Goal: Check status: Check status

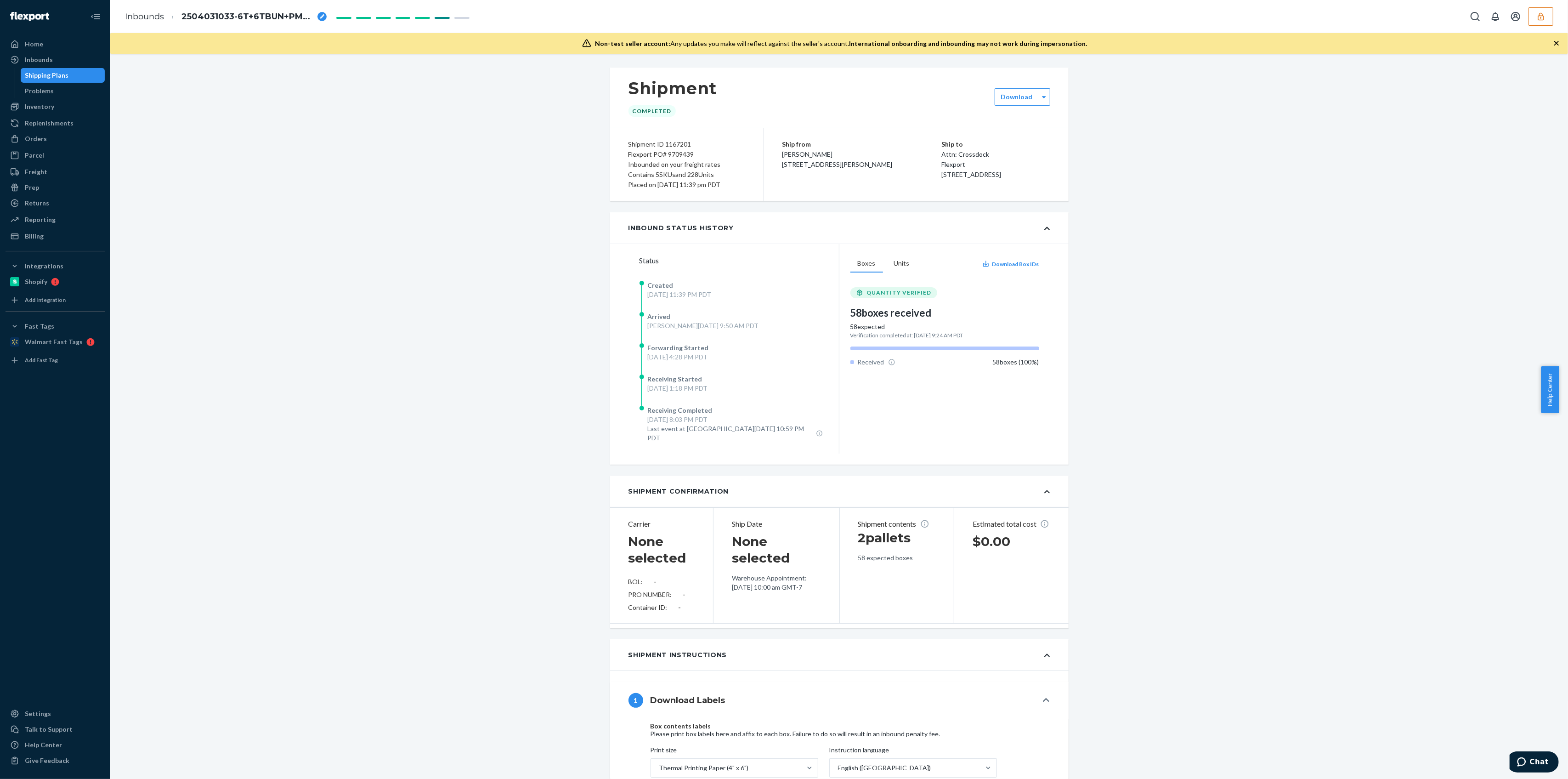
scroll to position [1046, 0]
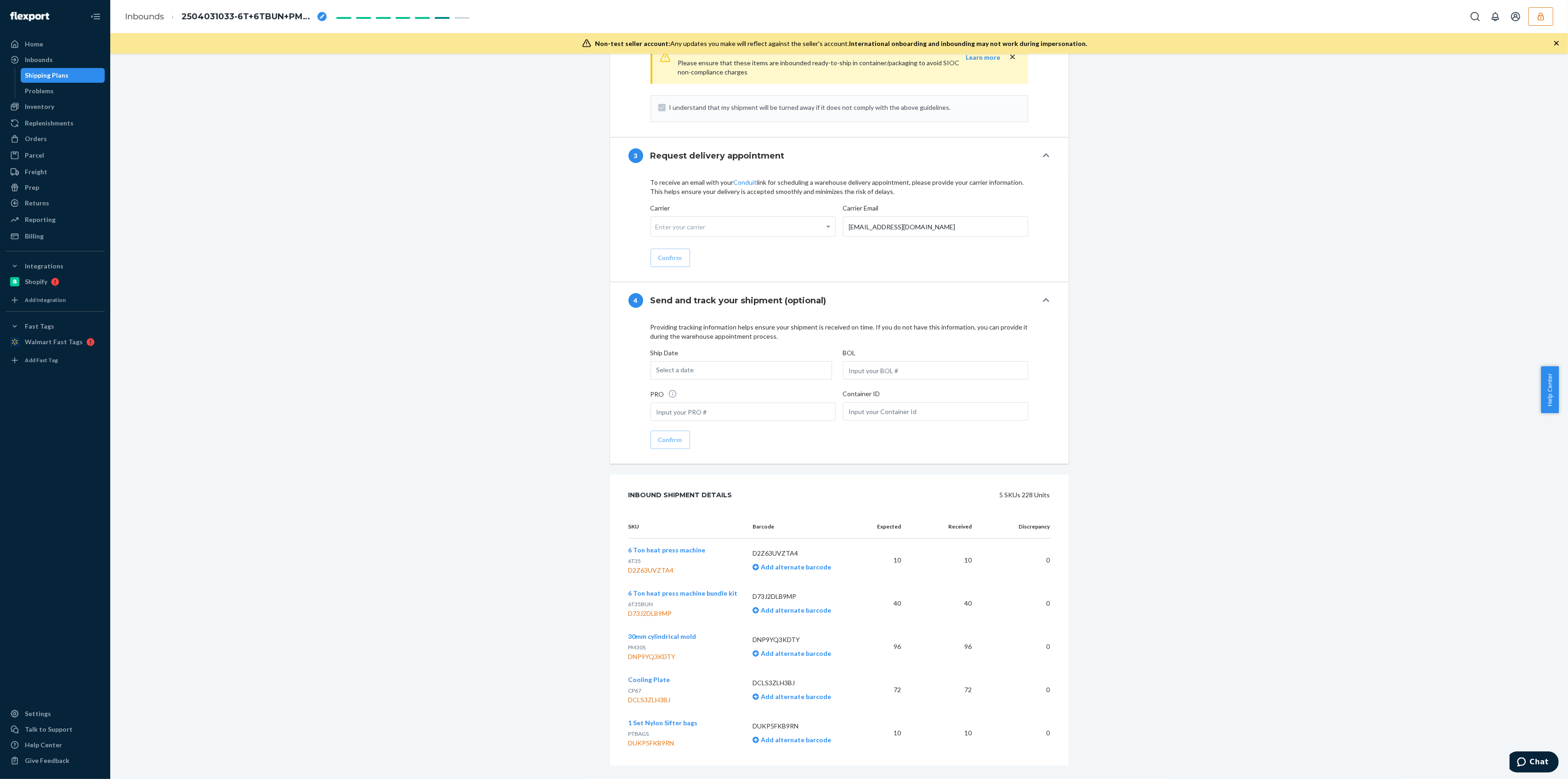
click at [1541, 16] on icon "button" at bounding box center [1541, 16] width 9 height 9
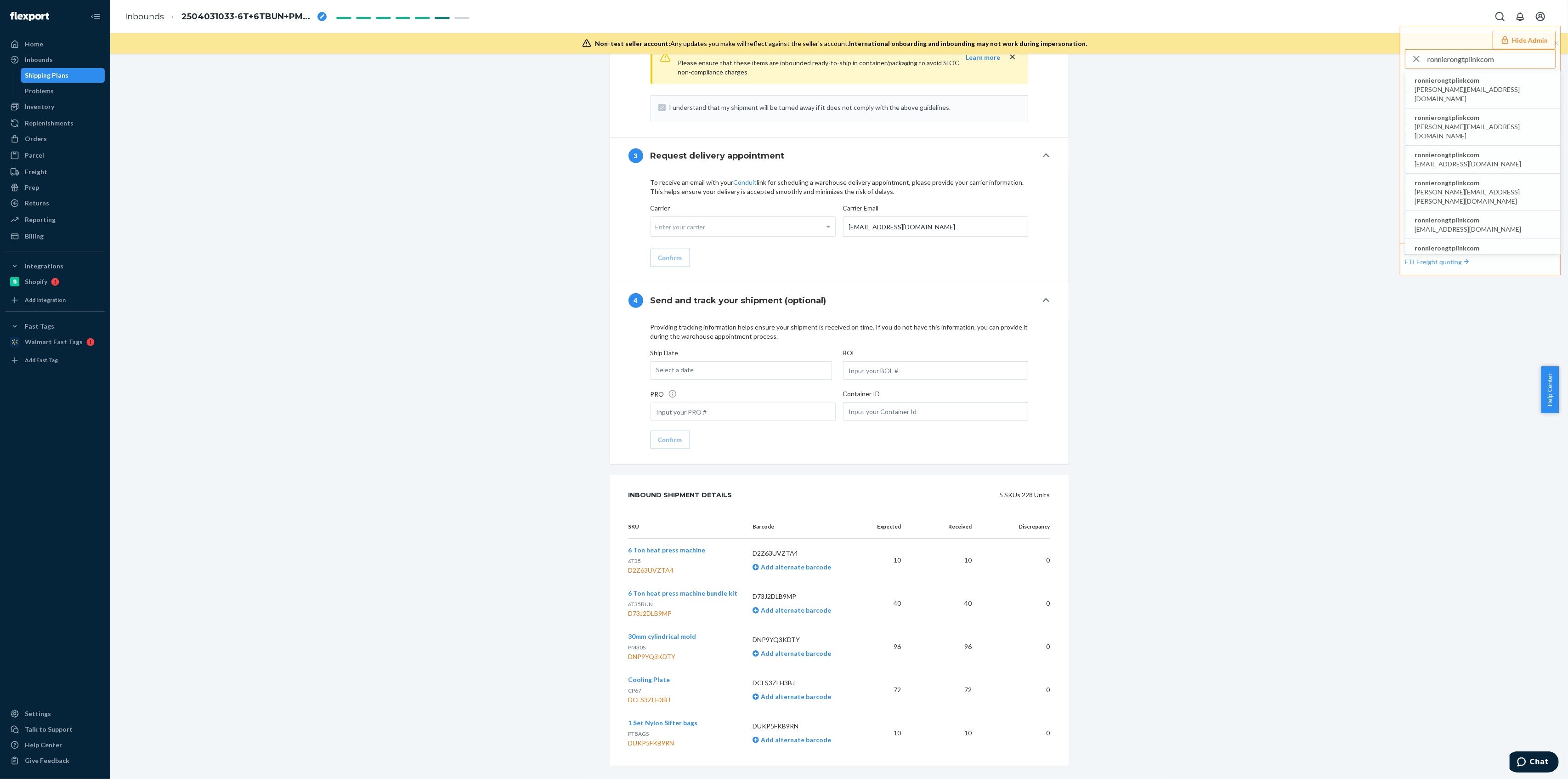
type input "ronnierongtplinkcom"
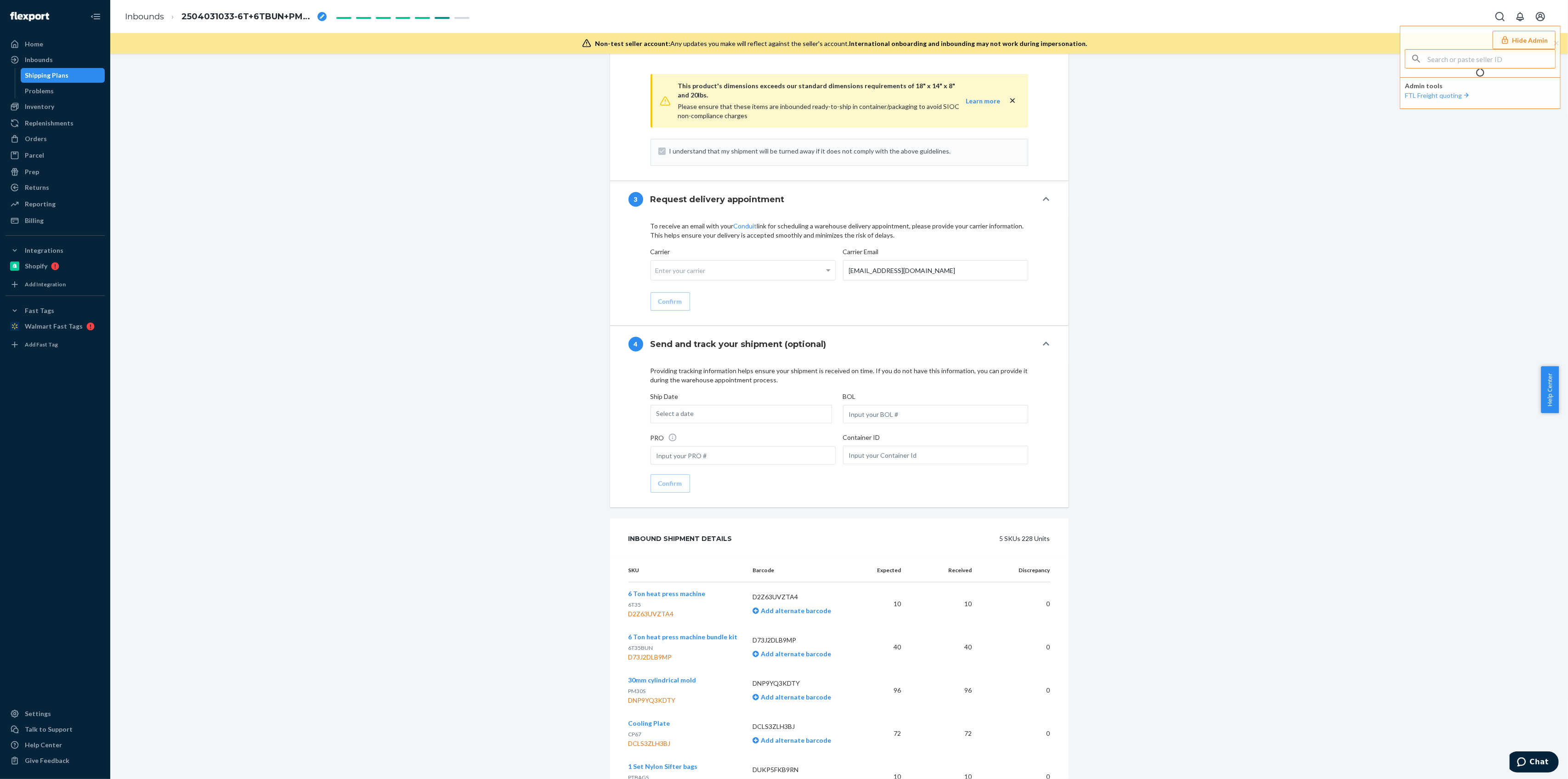
scroll to position [984, 0]
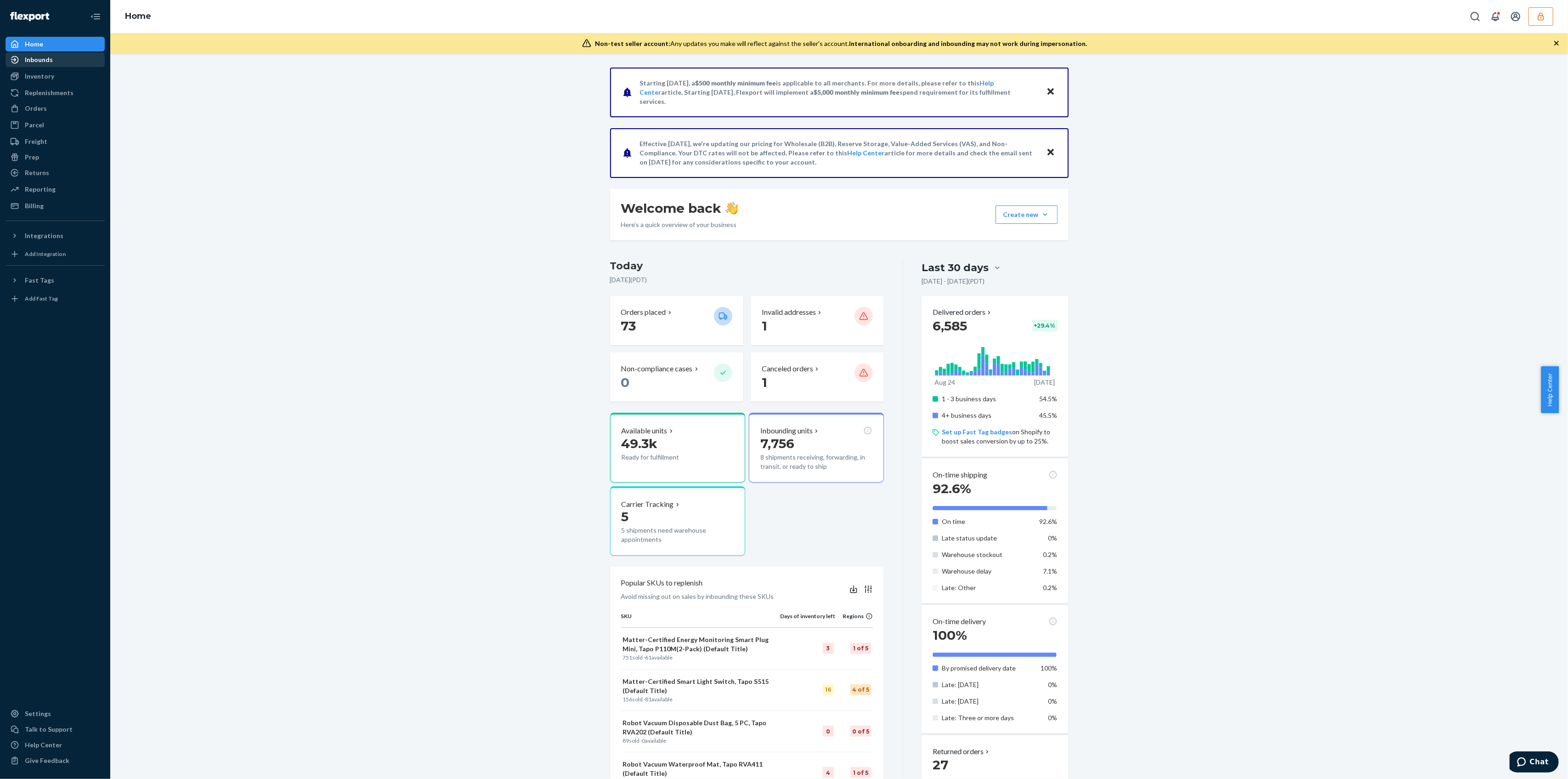
click at [52, 57] on div "Inbounds" at bounding box center [39, 60] width 28 height 9
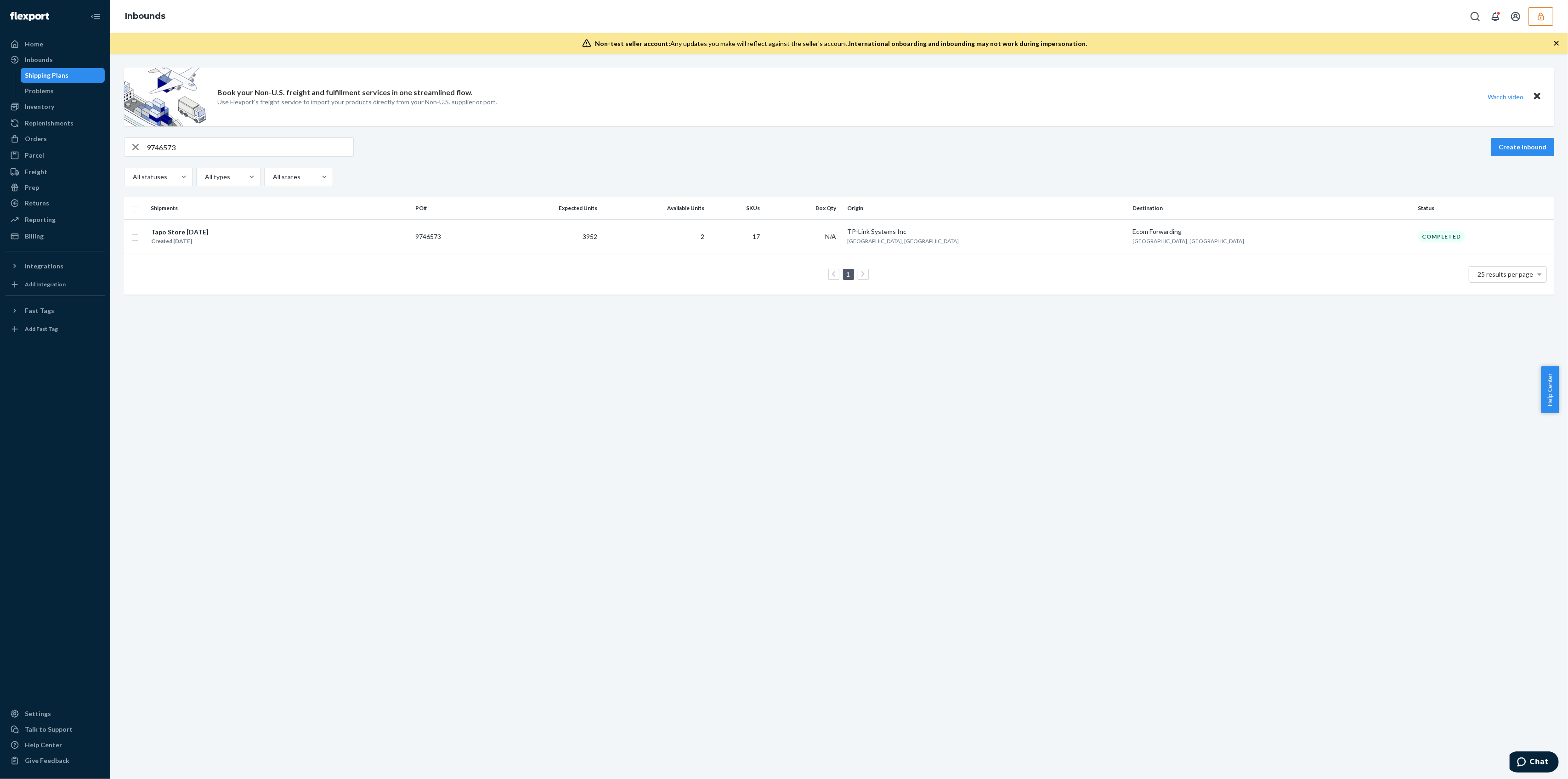
click at [1540, 14] on icon "button" at bounding box center [1541, 16] width 6 height 8
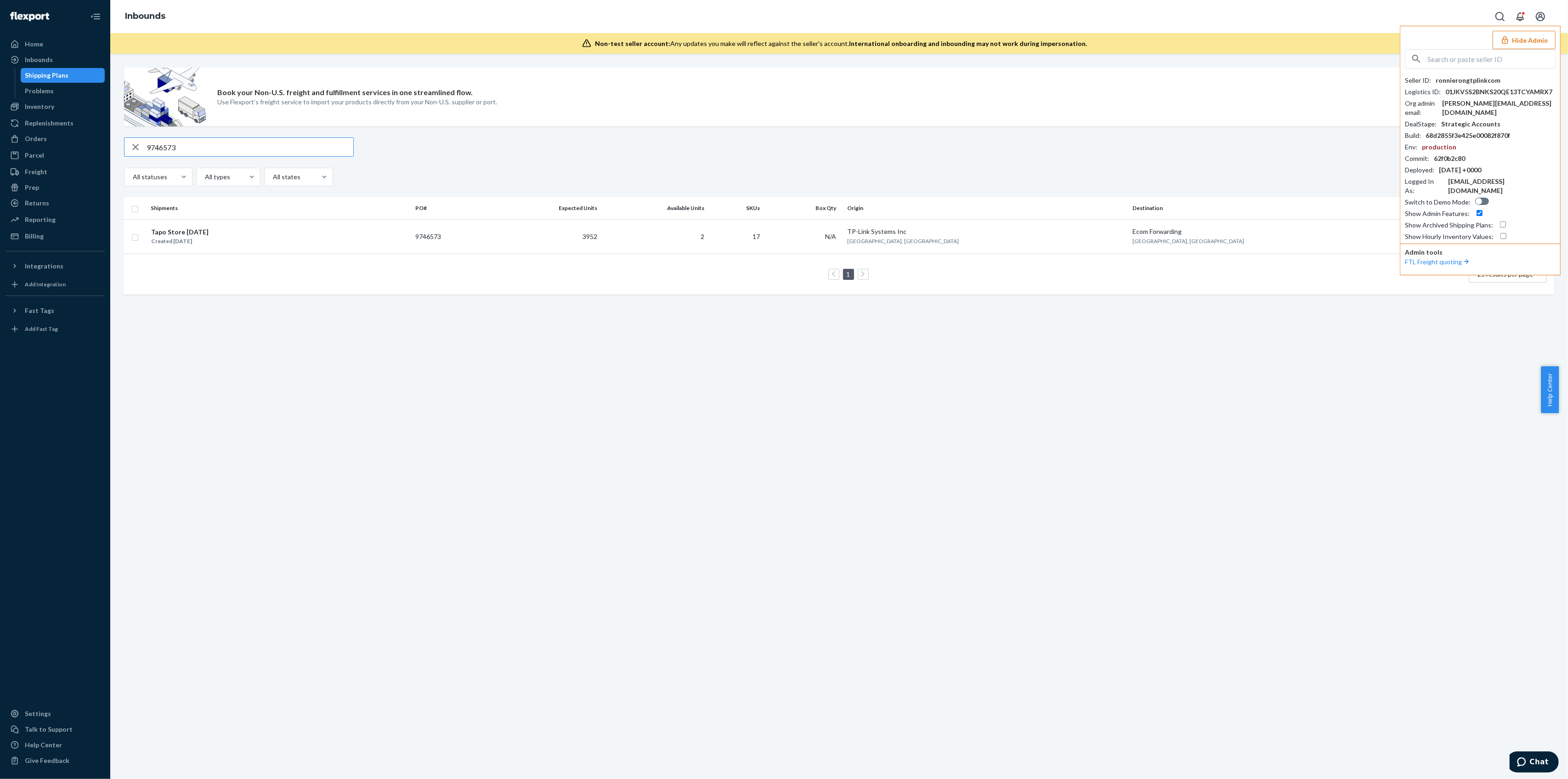
drag, startPoint x: 210, startPoint y: 152, endPoint x: 109, endPoint y: 150, distance: 101.0
click at [109, 150] on div "Home Inbounds Shipping Plans Problems Inventory Products Replenishments Orders …" at bounding box center [784, 389] width 1568 height 779
paste input "57"
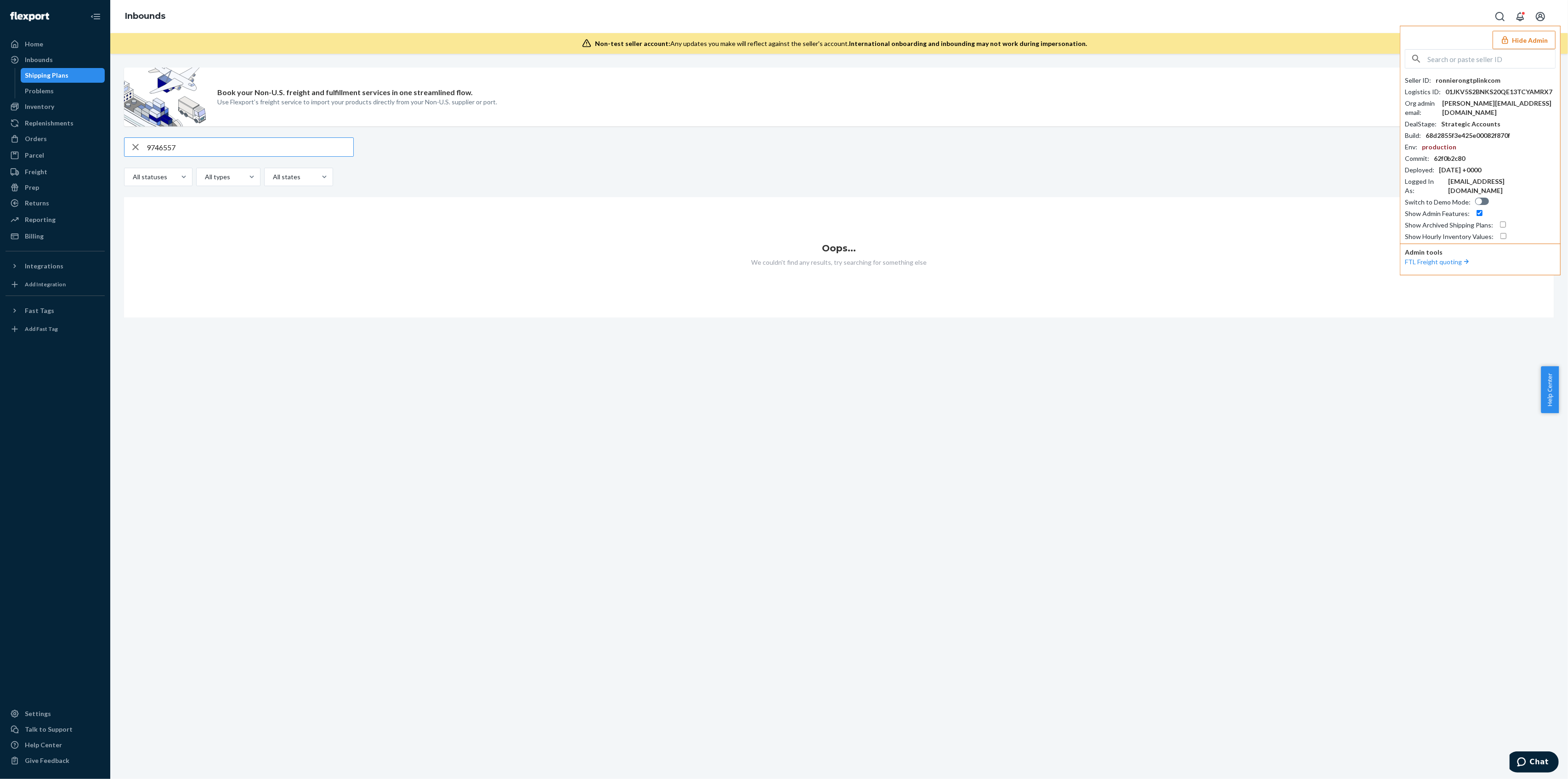
type input "9746557"
click at [1500, 222] on input "checkbox" at bounding box center [1503, 225] width 6 height 6
checkbox input "true"
drag, startPoint x: 772, startPoint y: 583, endPoint x: 778, endPoint y: 599, distance: 17.1
click at [774, 589] on div "Book your Non-U.S. freight and fulfillment services in one streamlined flow. Us…" at bounding box center [840, 416] width 1458 height 725
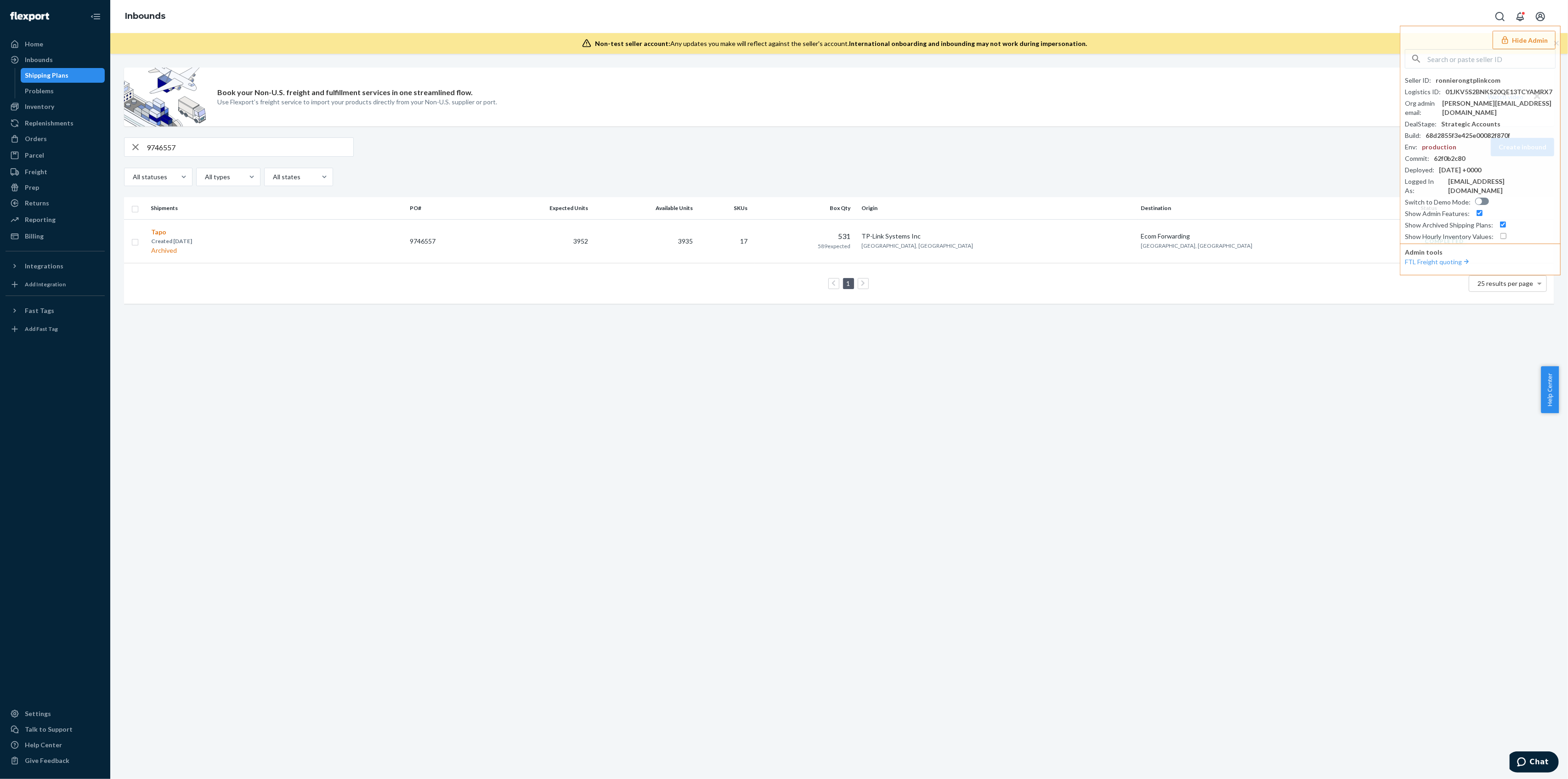
click at [778, 599] on div "Book your Non-U.S. freight and fulfillment services in one streamlined flow. Us…" at bounding box center [840, 416] width 1458 height 725
click at [1537, 35] on button "Hide Admin" at bounding box center [1524, 40] width 63 height 18
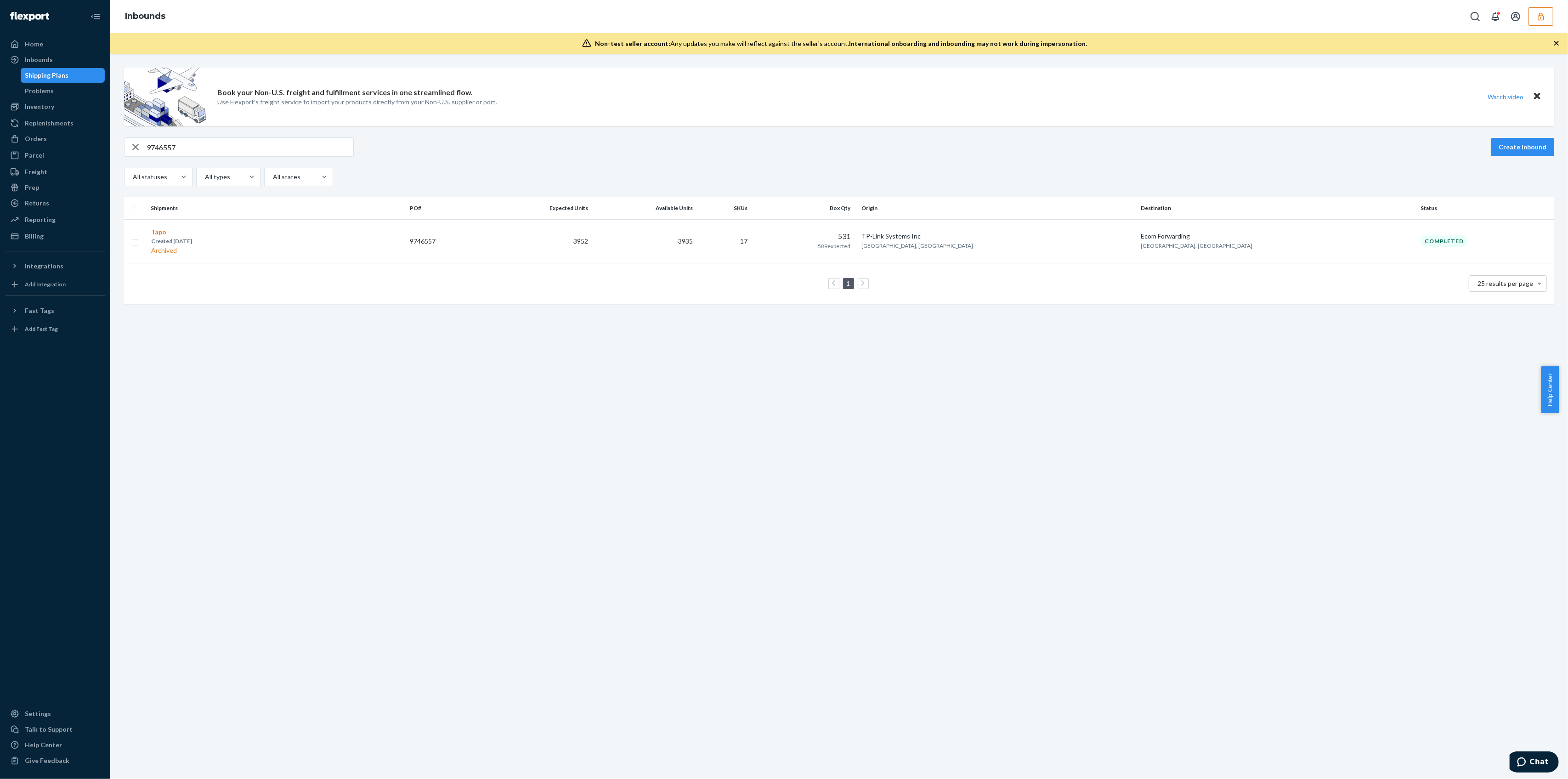
click at [1543, 18] on icon "button" at bounding box center [1541, 16] width 9 height 9
